Goal: Find specific page/section: Find specific page/section

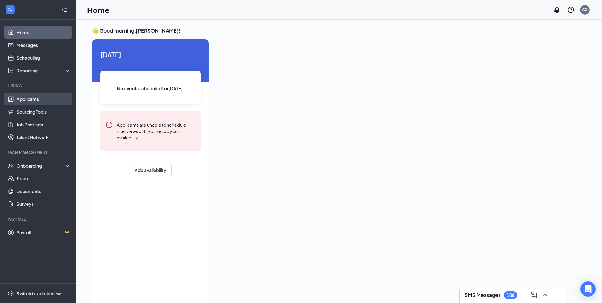
click at [23, 99] on link "Applicants" at bounding box center [44, 99] width 54 height 13
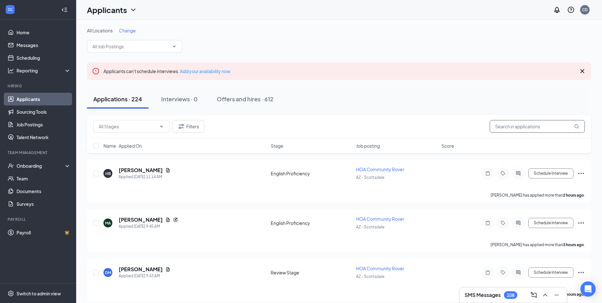
click at [506, 125] on input "text" at bounding box center [537, 126] width 95 height 13
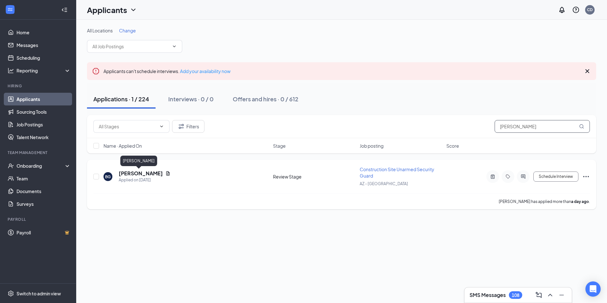
type input "[PERSON_NAME]"
click at [134, 175] on h5 "[PERSON_NAME]" at bounding box center [141, 173] width 44 height 7
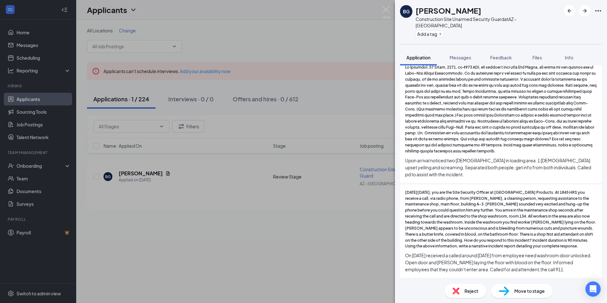
scroll to position [454, 0]
click at [243, 179] on div "BG [PERSON_NAME] Construction Site Unarmed Security Guard at [GEOGRAPHIC_DATA] …" at bounding box center [303, 151] width 607 height 303
